Goal: Transaction & Acquisition: Download file/media

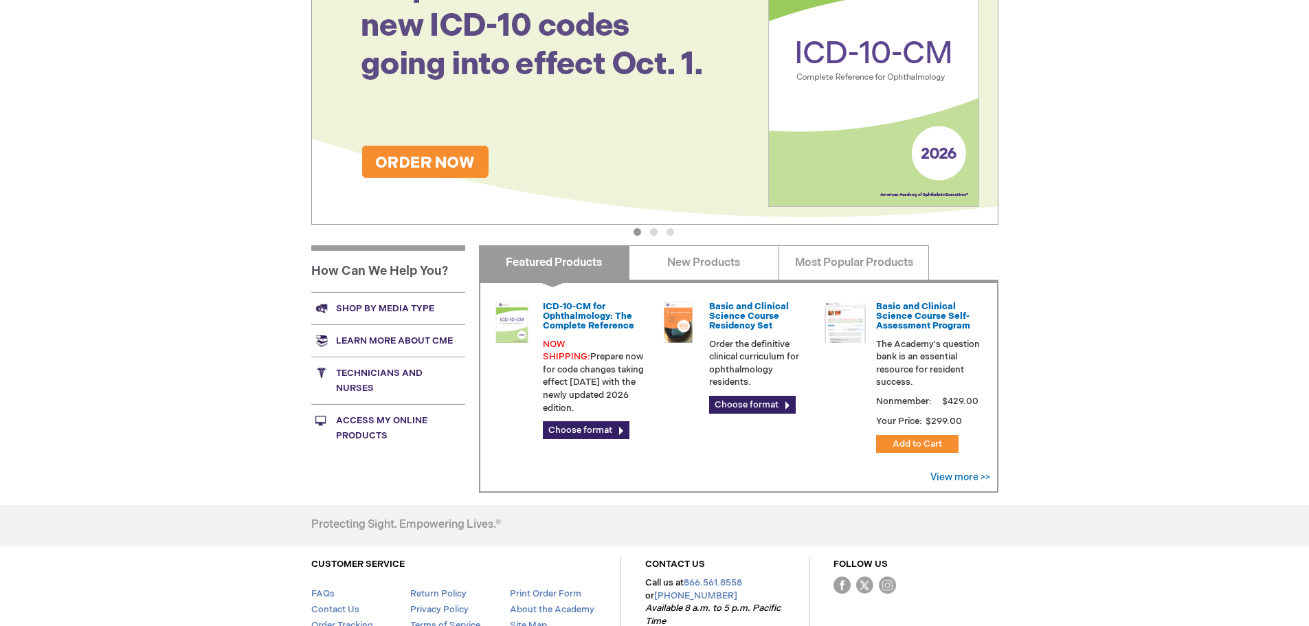
scroll to position [342, 0]
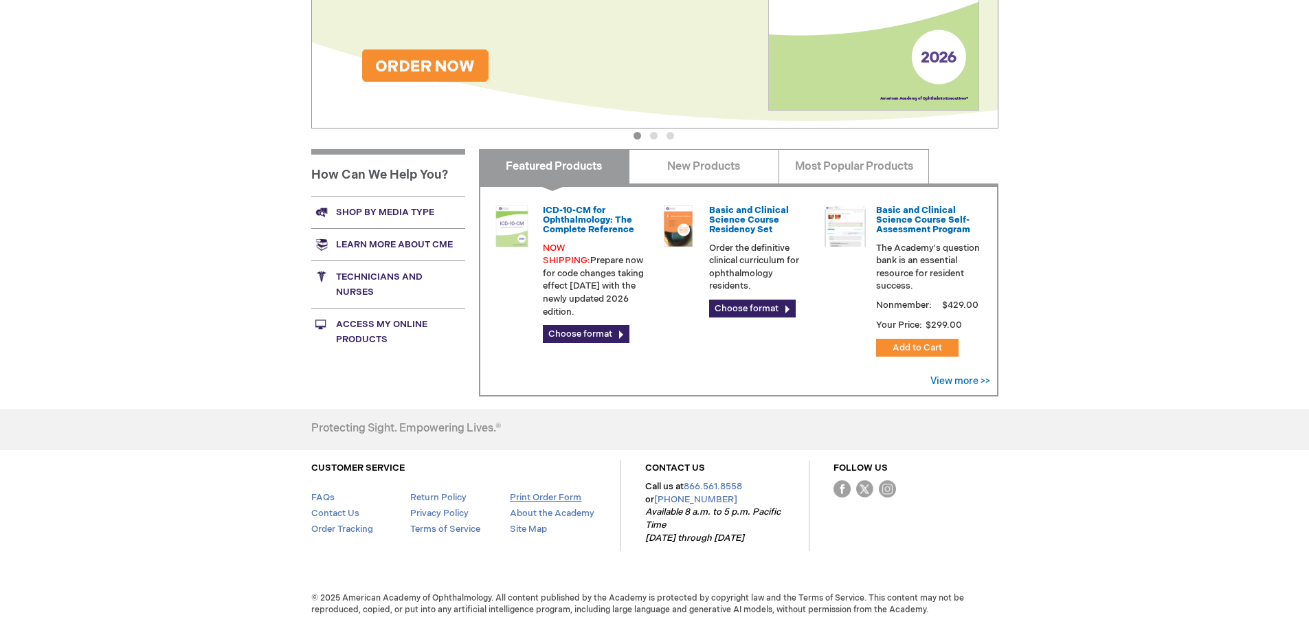
click at [581, 494] on link "Print Order Form" at bounding box center [545, 497] width 71 height 11
click at [557, 499] on link "Print Order Form" at bounding box center [545, 497] width 71 height 11
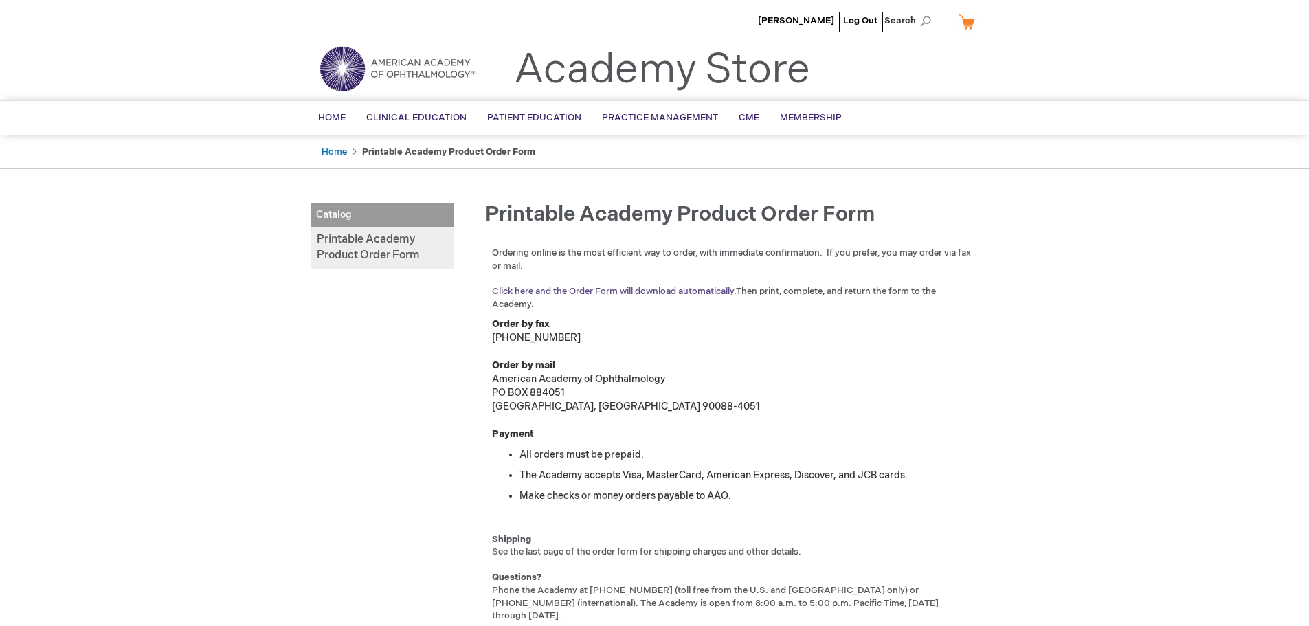
click at [612, 289] on link "Click here and the Order Form will download automatically." at bounding box center [614, 291] width 244 height 11
